Goal: Information Seeking & Learning: Check status

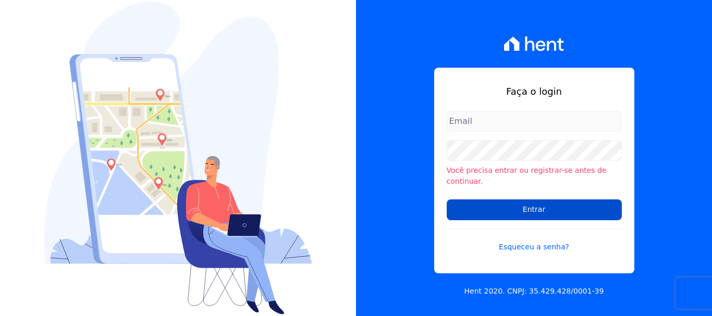
type input "[PERSON_NAME][EMAIL_ADDRESS][PERSON_NAME][DOMAIN_NAME]"
click at [493, 209] on input "Entrar" at bounding box center [533, 209] width 175 height 21
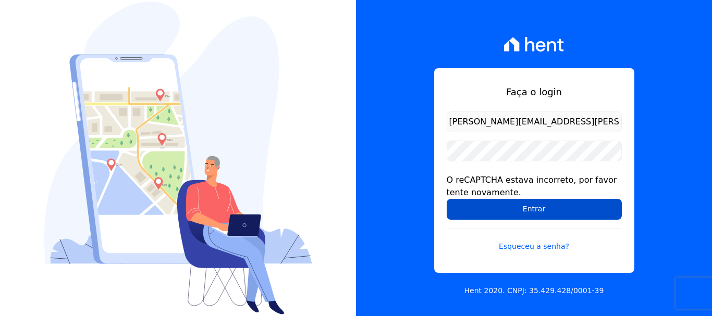
click at [530, 208] on input "Entrar" at bounding box center [533, 209] width 175 height 21
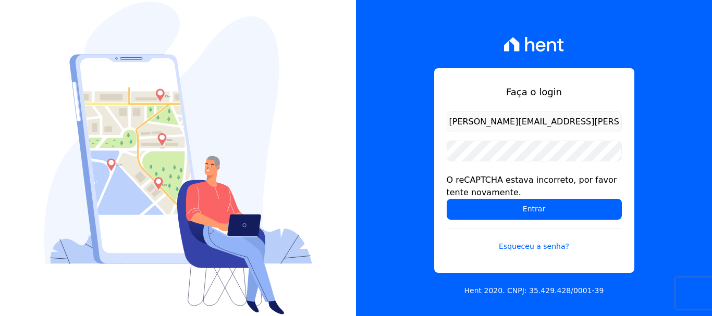
click at [530, 208] on input "Entrar" at bounding box center [533, 209] width 175 height 21
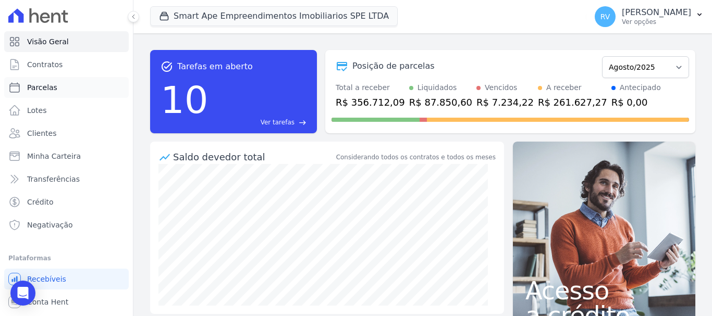
click at [56, 93] on link "Parcelas" at bounding box center [66, 87] width 124 height 21
select select
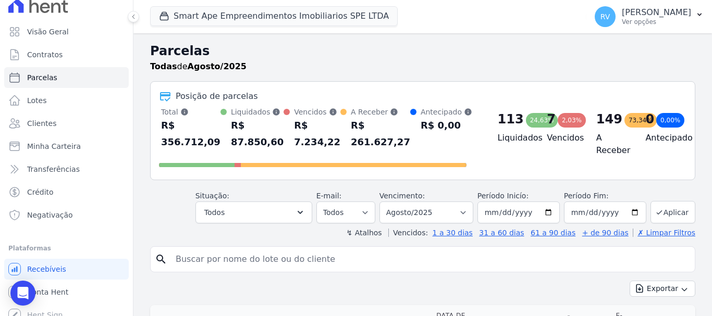
scroll to position [19, 0]
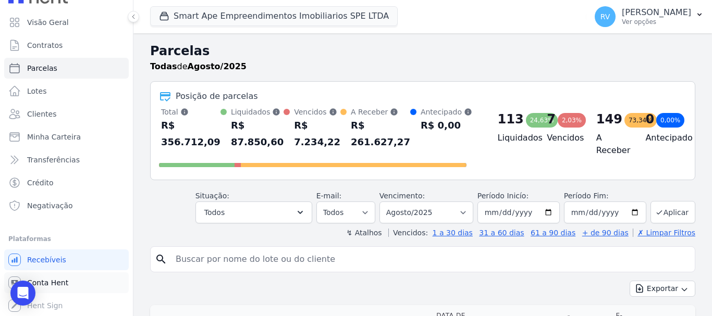
click at [59, 279] on span "Conta Hent" at bounding box center [47, 283] width 41 height 10
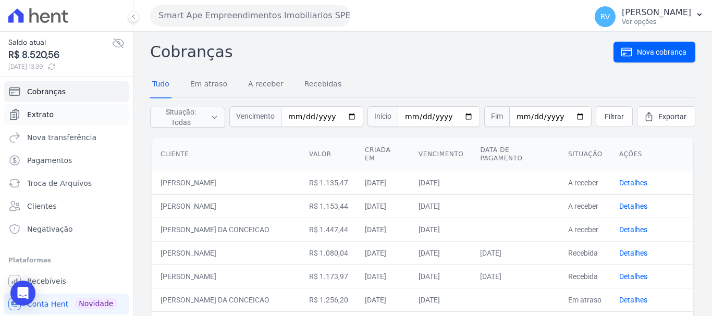
click at [75, 114] on link "Extrato" at bounding box center [66, 114] width 124 height 21
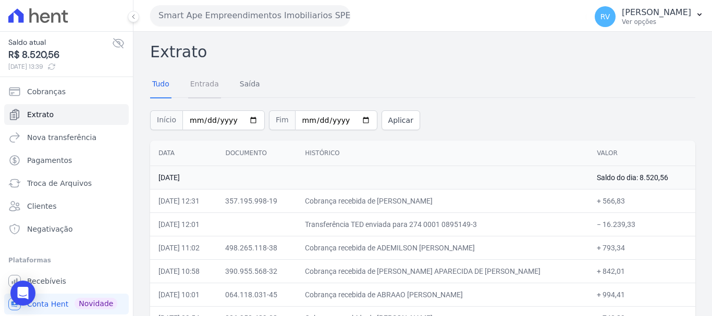
click at [203, 84] on link "Entrada" at bounding box center [204, 84] width 33 height 27
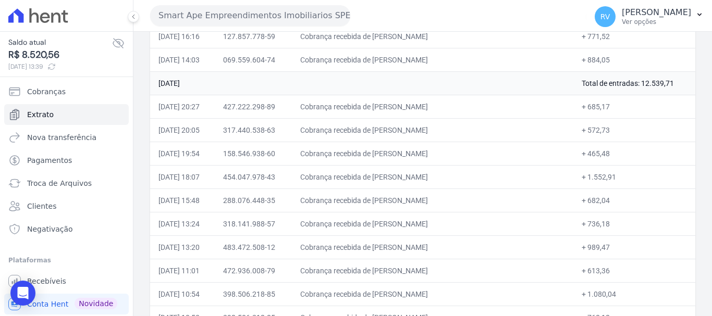
scroll to position [469, 0]
drag, startPoint x: 396, startPoint y: 108, endPoint x: 475, endPoint y: 112, distance: 78.8
click at [475, 112] on td "Cobrança recebida de JEFERSON DA SILVA SOUZA" at bounding box center [433, 106] width 282 height 23
copy td "JEFERSON DA SILVA SO"
drag, startPoint x: 579, startPoint y: 106, endPoint x: 602, endPoint y: 109, distance: 23.1
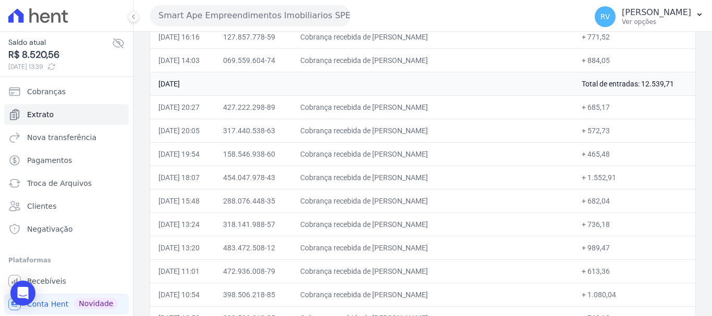
click at [602, 109] on td "+ 685,17" at bounding box center [634, 106] width 122 height 23
copy td "685,17"
drag, startPoint x: 396, startPoint y: 130, endPoint x: 479, endPoint y: 128, distance: 82.3
click at [479, 128] on td "Cobrança recebida de ROSANA GONCALVES FURINI" at bounding box center [433, 130] width 282 height 23
click at [418, 135] on td "Cobrança recebida de ROSANA GONCALVES FURINI" at bounding box center [433, 130] width 282 height 23
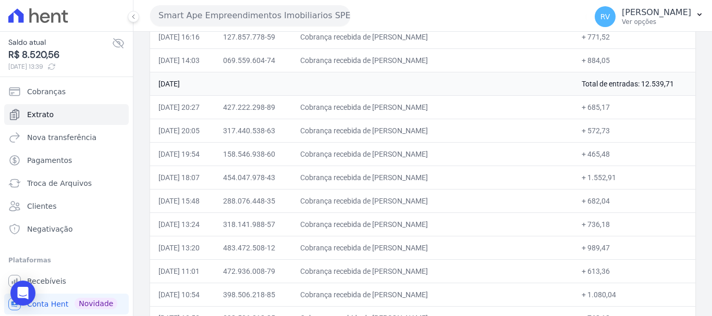
drag, startPoint x: 396, startPoint y: 129, endPoint x: 441, endPoint y: 129, distance: 44.8
click at [441, 129] on td "Cobrança recebida de ROSANA GONCALVES FURINI" at bounding box center [433, 130] width 282 height 23
copy td "ROSANA GON"
drag, startPoint x: 578, startPoint y: 130, endPoint x: 603, endPoint y: 130, distance: 24.5
click at [598, 130] on td "+ 572,73" at bounding box center [634, 130] width 122 height 23
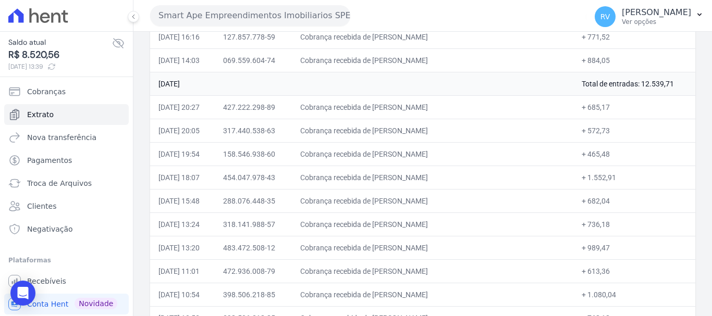
copy td "572,73"
drag, startPoint x: 395, startPoint y: 152, endPoint x: 482, endPoint y: 152, distance: 86.5
click at [482, 152] on td "Cobrança recebida de IVANILDE DA SILVA PALOMARES" at bounding box center [433, 153] width 282 height 23
copy td "IVANILDE DA SILVA PALOM"
drag, startPoint x: 578, startPoint y: 155, endPoint x: 600, endPoint y: 155, distance: 21.4
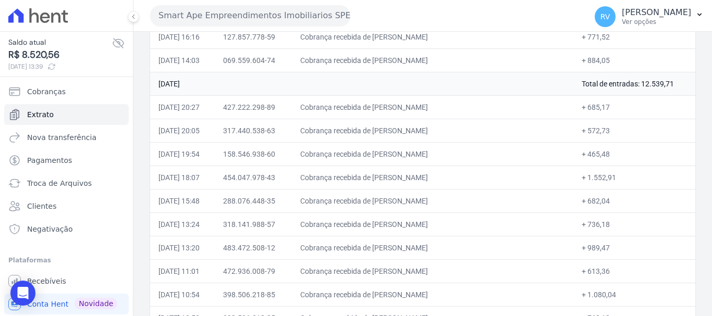
click at [600, 155] on td "+ 465,48" at bounding box center [634, 153] width 122 height 23
copy td "465,48"
click at [54, 278] on span "Recebíveis" at bounding box center [46, 281] width 39 height 10
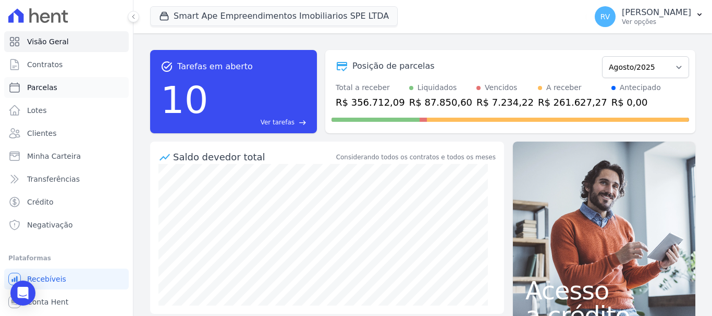
click at [73, 85] on link "Parcelas" at bounding box center [66, 87] width 124 height 21
select select
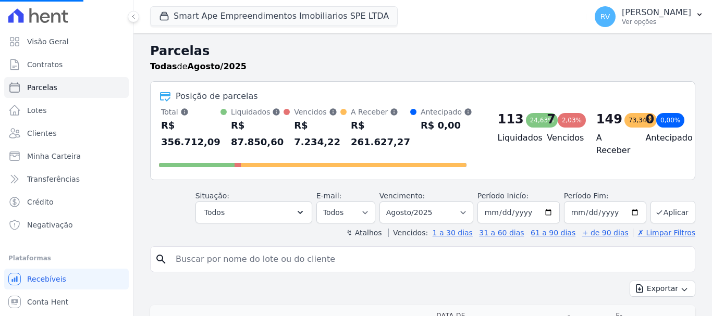
click at [282, 261] on input "search" at bounding box center [429, 259] width 521 height 21
paste input "465,48"
type input "465,48"
select select
click at [322, 256] on input "search" at bounding box center [429, 259] width 521 height 21
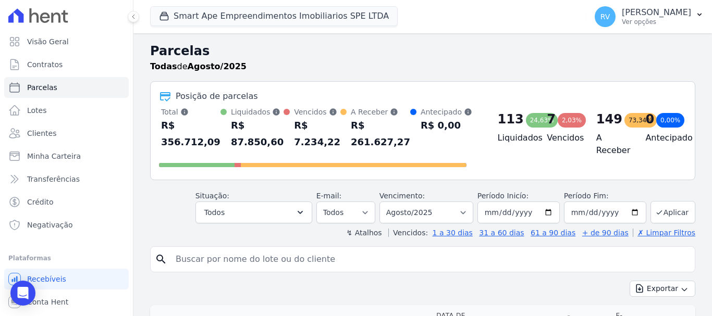
paste input "IVANILDE DA SILVA PALOMARES"
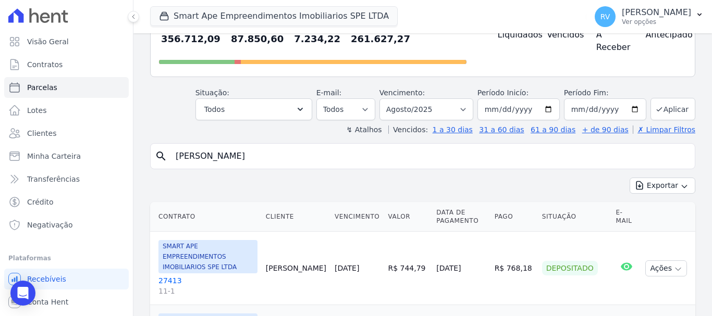
scroll to position [104, 0]
type input "IVANILDE DA SILVA PALOMARES"
select select
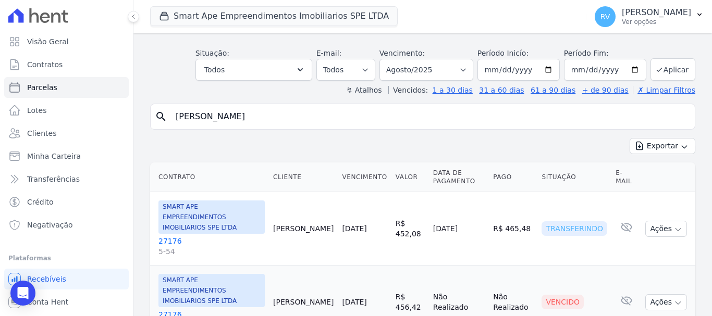
scroll to position [19, 0]
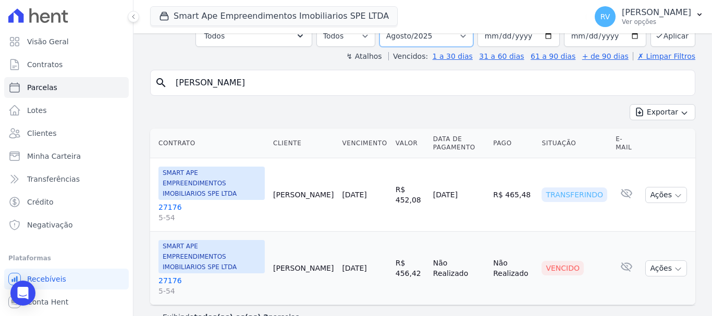
click at [435, 36] on select "Filtrar por período ──────── Todos os meses Março/2024 Abril/2024 Maio/2024 Jun…" at bounding box center [426, 36] width 94 height 22
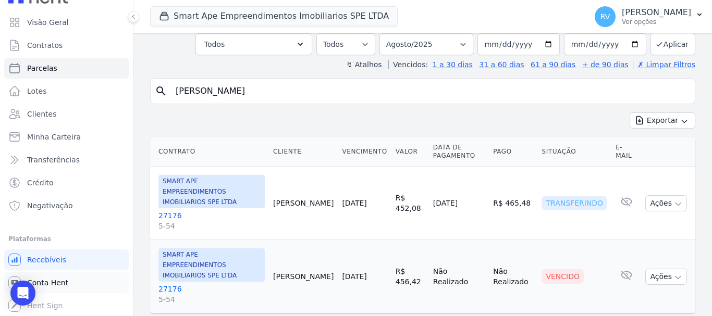
click at [61, 287] on span "Conta Hent" at bounding box center [47, 283] width 41 height 10
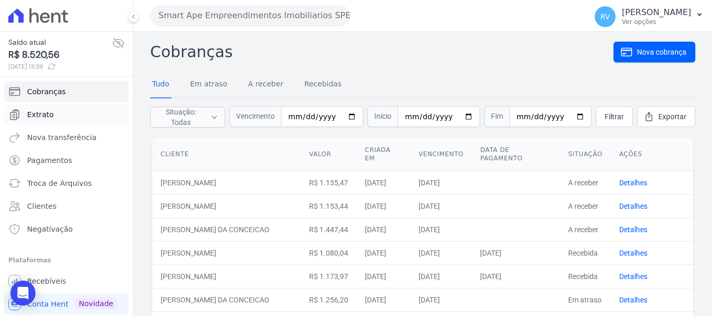
click at [73, 105] on link "Extrato" at bounding box center [66, 114] width 124 height 21
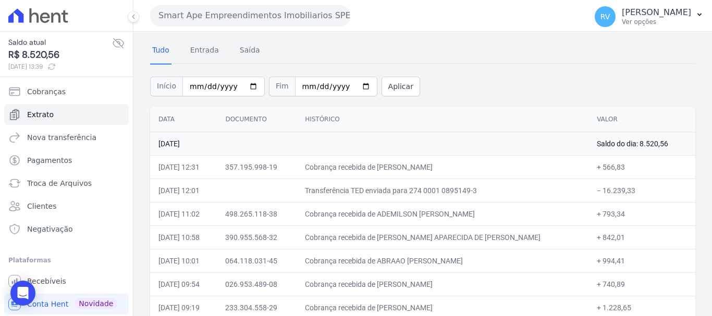
scroll to position [52, 0]
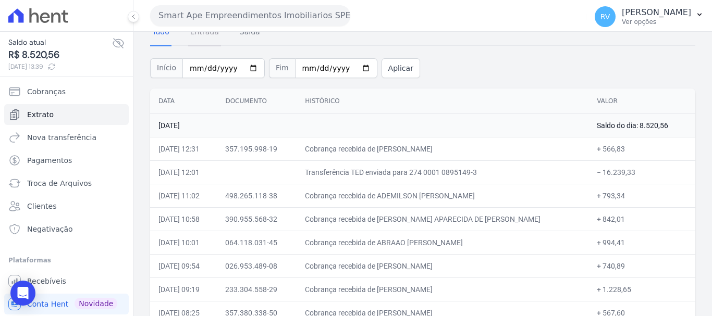
click at [203, 37] on link "Entrada" at bounding box center [204, 32] width 33 height 27
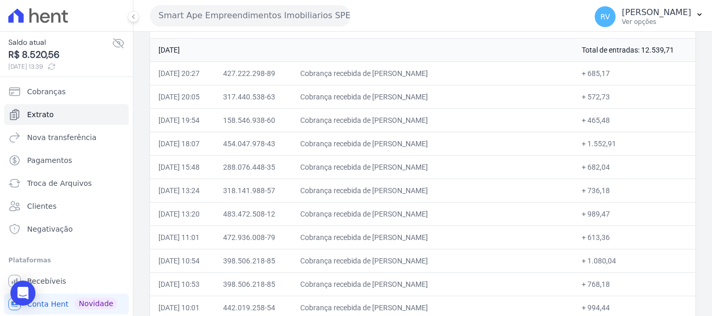
scroll to position [521, 0]
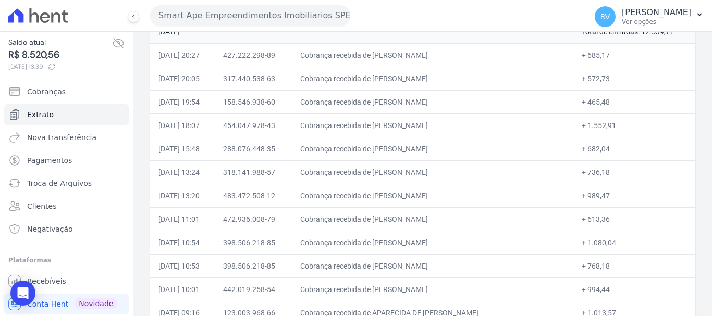
drag, startPoint x: 580, startPoint y: 101, endPoint x: 598, endPoint y: 104, distance: 18.9
click at [598, 104] on td "+ 465,48" at bounding box center [634, 101] width 122 height 23
copy td "465,48"
drag, startPoint x: 396, startPoint y: 122, endPoint x: 479, endPoint y: 133, distance: 83.5
click at [479, 133] on td "Cobrança recebida de OTAVIO AUGUSTO LIMA GONCALVES" at bounding box center [433, 125] width 282 height 23
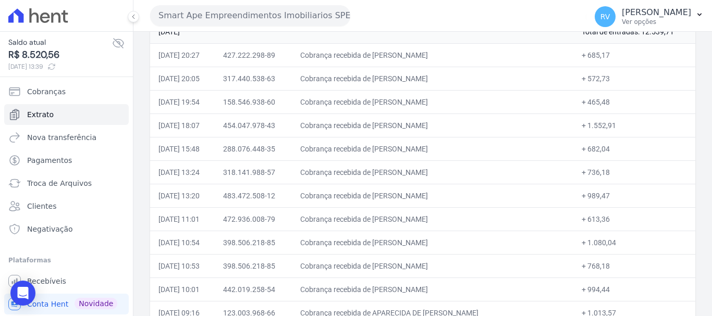
copy td "OTAVIO AUGUSTO LIMA G"
drag, startPoint x: 578, startPoint y: 123, endPoint x: 613, endPoint y: 126, distance: 35.0
click at [613, 126] on td "+ 1.552,91" at bounding box center [634, 125] width 122 height 23
copy td "1.552,91"
drag, startPoint x: 396, startPoint y: 148, endPoint x: 465, endPoint y: 147, distance: 69.3
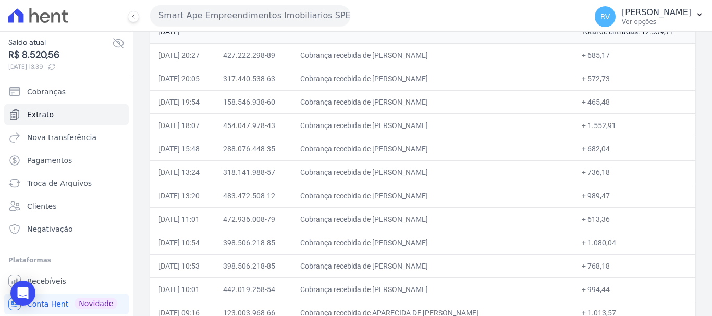
click at [465, 147] on td "Cobrança recebida de Luciana Aparecida da Silva" at bounding box center [433, 148] width 282 height 23
copy td "Luciana Aparecida da"
drag, startPoint x: 578, startPoint y: 148, endPoint x: 600, endPoint y: 151, distance: 22.1
click at [600, 151] on td "+ 682,04" at bounding box center [634, 148] width 122 height 23
drag, startPoint x: 396, startPoint y: 170, endPoint x: 466, endPoint y: 175, distance: 70.5
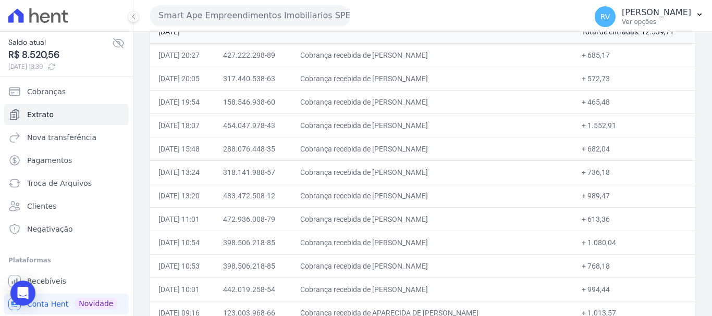
click at [466, 175] on td "Cobrança recebida de DIANA FILGUEIRA MARQUES" at bounding box center [433, 171] width 282 height 23
drag, startPoint x: 580, startPoint y: 170, endPoint x: 597, endPoint y: 171, distance: 17.2
click at [597, 171] on td "+ 736,18" at bounding box center [634, 171] width 122 height 23
drag, startPoint x: 598, startPoint y: 171, endPoint x: 579, endPoint y: 171, distance: 19.3
click at [579, 171] on td "+ 736,18" at bounding box center [634, 171] width 122 height 23
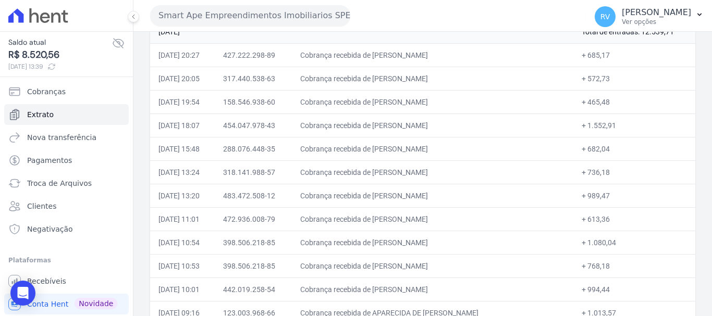
drag, startPoint x: 396, startPoint y: 195, endPoint x: 478, endPoint y: 195, distance: 81.3
click at [478, 195] on td "Cobrança recebida de JESSICA GIMENES DE CARVALHO" at bounding box center [433, 195] width 282 height 23
drag, startPoint x: 580, startPoint y: 196, endPoint x: 602, endPoint y: 197, distance: 21.9
click at [602, 197] on td "+ 989,47" at bounding box center [634, 195] width 122 height 23
drag, startPoint x: 395, startPoint y: 216, endPoint x: 481, endPoint y: 216, distance: 85.9
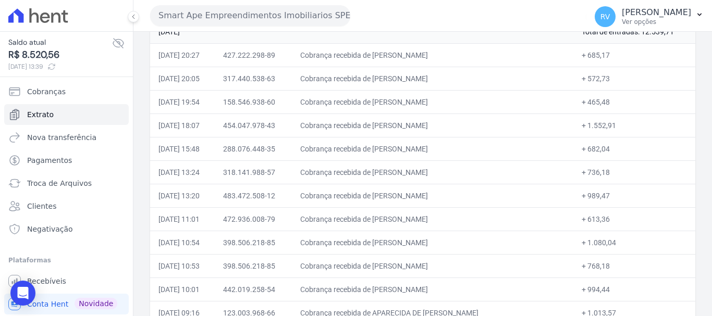
click at [481, 216] on td "Cobrança recebida de PAULO VINICIUS DOS SANTOS" at bounding box center [433, 218] width 282 height 23
drag, startPoint x: 579, startPoint y: 217, endPoint x: 600, endPoint y: 218, distance: 20.9
click at [600, 218] on td "+ 613,36" at bounding box center [634, 218] width 122 height 23
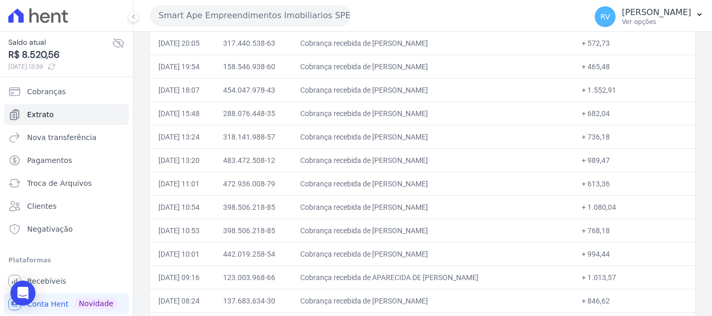
scroll to position [625, 0]
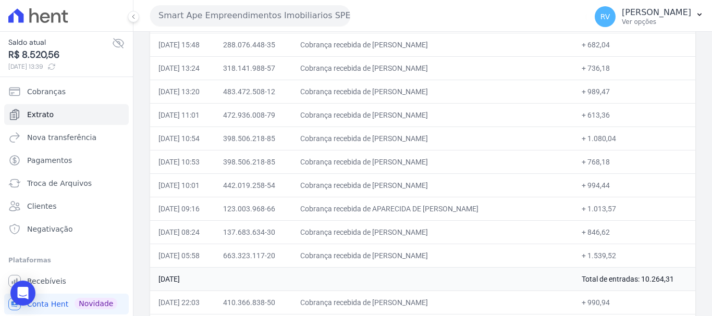
drag, startPoint x: 395, startPoint y: 138, endPoint x: 463, endPoint y: 138, distance: 68.2
click at [463, 138] on td "Cobrança recebida de RAFAELA BELETTI DIAS DA SILVA" at bounding box center [433, 138] width 282 height 23
drag, startPoint x: 579, startPoint y: 163, endPoint x: 601, endPoint y: 163, distance: 21.4
click at [601, 163] on td "+ 768,18" at bounding box center [634, 161] width 122 height 23
drag, startPoint x: 396, startPoint y: 186, endPoint x: 465, endPoint y: 186, distance: 68.8
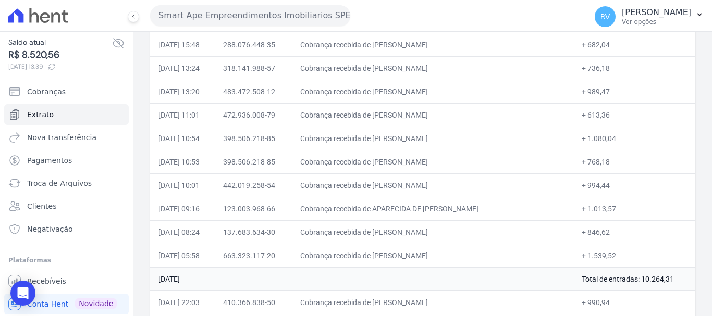
click at [465, 186] on td "Cobrança recebida de CAIO LUCAS BASTOS COELHO" at bounding box center [433, 184] width 282 height 23
drag, startPoint x: 579, startPoint y: 185, endPoint x: 601, endPoint y: 185, distance: 21.9
click at [601, 185] on td "+ 994,44" at bounding box center [634, 184] width 122 height 23
drag, startPoint x: 396, startPoint y: 208, endPoint x: 480, endPoint y: 208, distance: 83.9
click at [480, 208] on td "Cobrança recebida de APARECIDA DE FATIMA ALMEIDA" at bounding box center [433, 208] width 282 height 23
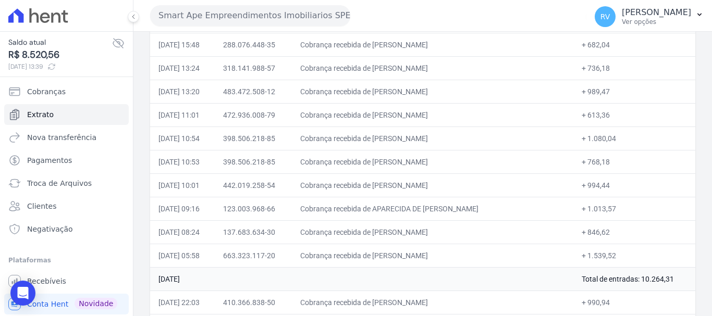
click at [581, 208] on td "+ 1.013,57" at bounding box center [634, 208] width 122 height 23
drag, startPoint x: 579, startPoint y: 207, endPoint x: 606, endPoint y: 207, distance: 27.1
click at [606, 207] on td "+ 1.013,57" at bounding box center [634, 208] width 122 height 23
drag, startPoint x: 395, startPoint y: 233, endPoint x: 480, endPoint y: 231, distance: 84.9
click at [480, 231] on td "Cobrança recebida de CLEITON DA SILVA GONCALVES" at bounding box center [433, 231] width 282 height 23
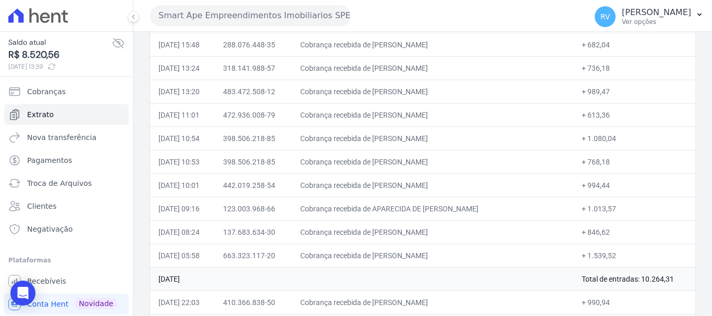
click at [430, 231] on td "Cobrança recebida de CLEITON DA SILVA GONCALVES" at bounding box center [433, 231] width 282 height 23
drag, startPoint x: 395, startPoint y: 232, endPoint x: 472, endPoint y: 229, distance: 76.6
click at [472, 229] on td "Cobrança recebida de CLEITON DA SILVA GONCALVES" at bounding box center [433, 231] width 282 height 23
drag, startPoint x: 579, startPoint y: 229, endPoint x: 600, endPoint y: 230, distance: 21.4
click at [600, 230] on td "+ 846,62" at bounding box center [634, 231] width 122 height 23
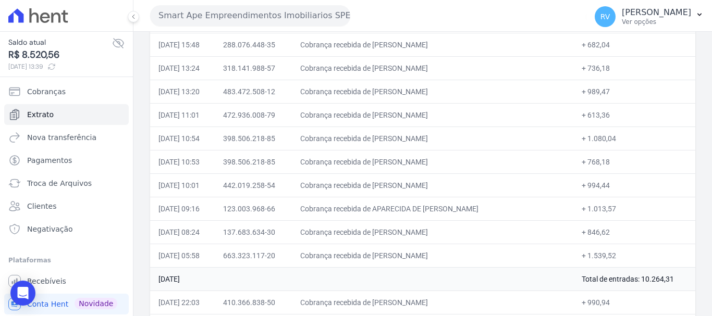
drag, startPoint x: 396, startPoint y: 257, endPoint x: 488, endPoint y: 257, distance: 91.2
click at [488, 257] on td "Cobrança recebida de JOSE FRANCISCO DE OLIVEIRA" at bounding box center [433, 255] width 282 height 23
drag, startPoint x: 578, startPoint y: 254, endPoint x: 606, endPoint y: 254, distance: 28.1
click at [606, 254] on td "+ 1.539,52" at bounding box center [634, 255] width 122 height 23
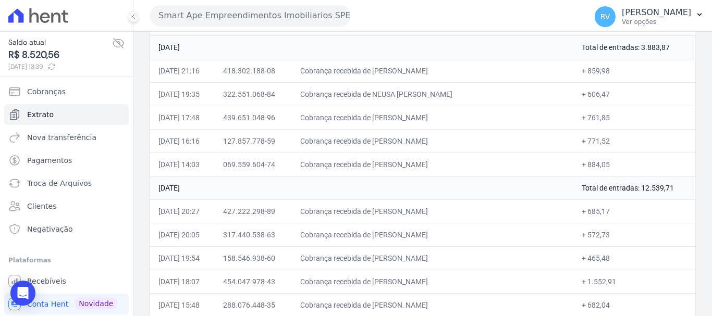
scroll to position [313, 0]
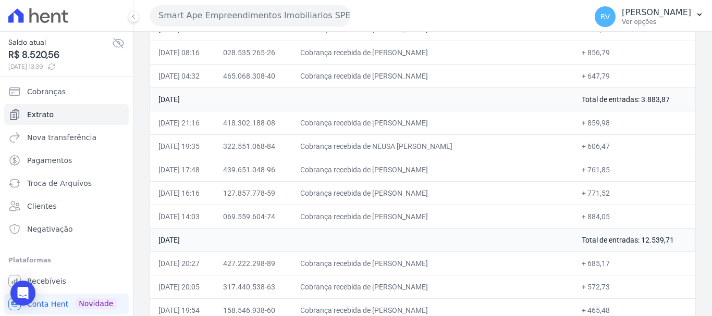
drag, startPoint x: 396, startPoint y: 121, endPoint x: 470, endPoint y: 121, distance: 74.5
click at [470, 121] on td "Cobrança recebida de BEATRIZ GOMES HENRIQUE" at bounding box center [433, 122] width 282 height 23
drag, startPoint x: 579, startPoint y: 122, endPoint x: 602, endPoint y: 123, distance: 23.5
click at [602, 123] on td "+ 859,98" at bounding box center [634, 122] width 122 height 23
drag, startPoint x: 396, startPoint y: 145, endPoint x: 464, endPoint y: 143, distance: 68.3
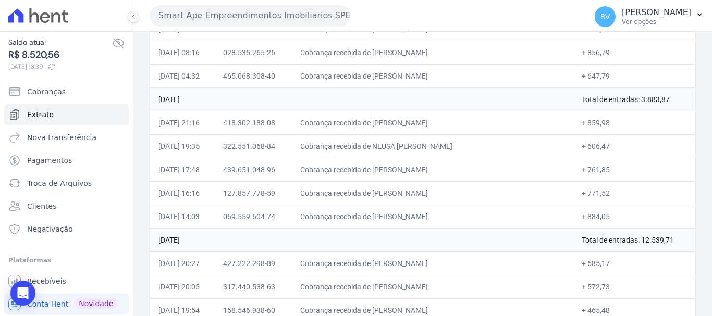
click at [464, 143] on td "Cobrança recebida de NEUSA MARTHA DA SILVA" at bounding box center [433, 145] width 282 height 23
drag, startPoint x: 578, startPoint y: 144, endPoint x: 599, endPoint y: 144, distance: 20.8
click at [599, 144] on td "+ 606,47" at bounding box center [634, 145] width 122 height 23
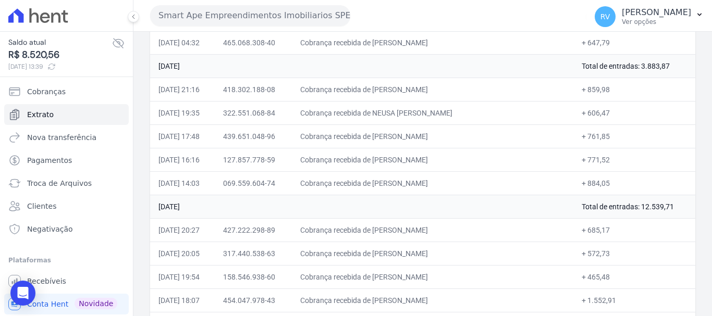
scroll to position [365, 0]
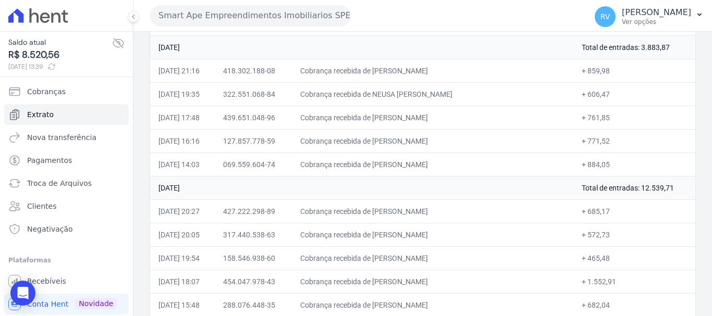
drag, startPoint x: 397, startPoint y: 116, endPoint x: 417, endPoint y: 116, distance: 19.8
click at [417, 116] on td "Cobrança recebida de BRUNO FELICIANO DOS SANTOS" at bounding box center [433, 117] width 282 height 23
drag, startPoint x: 396, startPoint y: 116, endPoint x: 483, endPoint y: 116, distance: 87.0
click at [483, 116] on td "Cobrança recebida de BRUNO FELICIANO DOS SANTOS" at bounding box center [433, 117] width 282 height 23
drag, startPoint x: 579, startPoint y: 117, endPoint x: 598, endPoint y: 118, distance: 19.8
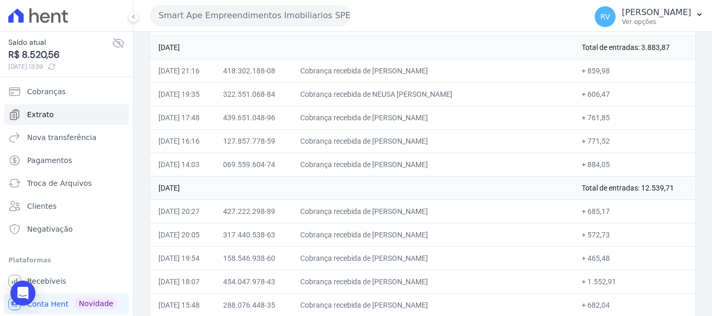
click at [598, 118] on td "+ 761,85" at bounding box center [634, 117] width 122 height 23
drag, startPoint x: 396, startPoint y: 138, endPoint x: 468, endPoint y: 139, distance: 71.9
click at [468, 139] on td "Cobrança recebida de CLAUDIA MARIA GENNARI" at bounding box center [433, 140] width 282 height 23
drag, startPoint x: 587, startPoint y: 142, endPoint x: 609, endPoint y: 144, distance: 22.5
click at [604, 142] on td "+ 771,52" at bounding box center [634, 140] width 122 height 23
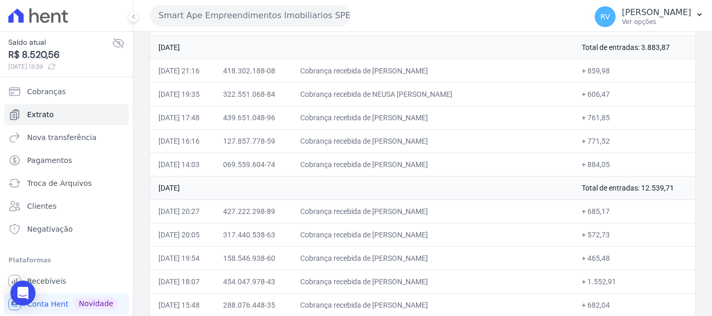
drag, startPoint x: 405, startPoint y: 163, endPoint x: 491, endPoint y: 166, distance: 86.5
click at [491, 166] on td "Cobrança recebida de RANYERE NASCIMENTO DE OLIVEIRA" at bounding box center [433, 164] width 282 height 23
drag, startPoint x: 579, startPoint y: 163, endPoint x: 600, endPoint y: 163, distance: 21.4
click at [600, 163] on td "+ 884,05" at bounding box center [634, 164] width 122 height 23
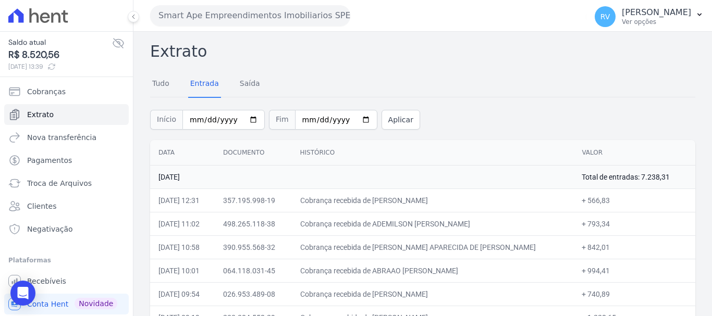
scroll to position [0, 0]
